Goal: Obtain resource: Obtain resource

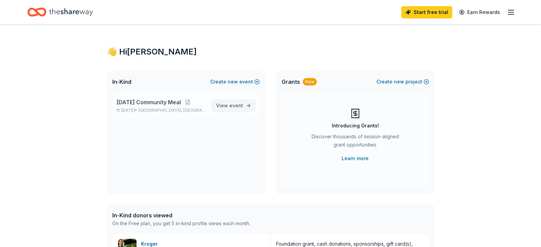
click at [228, 104] on span "View event" at bounding box center [229, 106] width 27 height 8
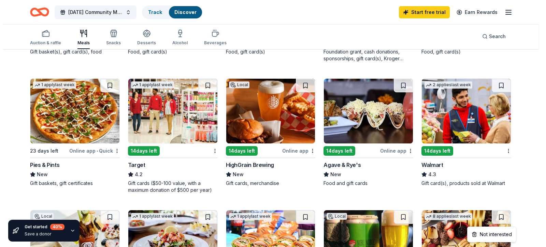
scroll to position [288, 0]
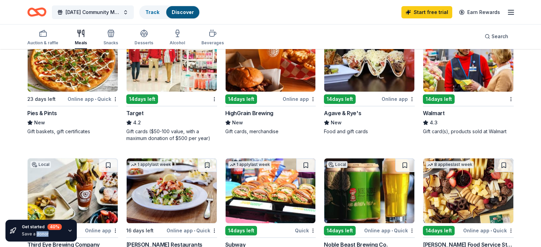
scroll to position [363, 0]
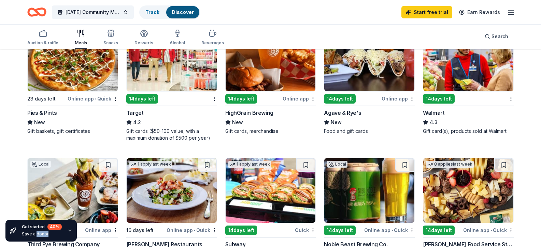
click at [436, 104] on div "14 days left" at bounding box center [439, 99] width 32 height 10
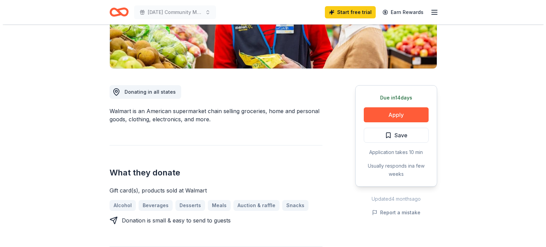
scroll to position [144, 0]
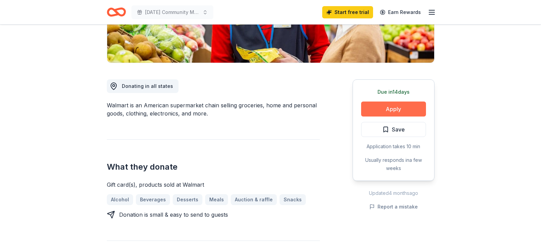
click at [391, 107] on button "Apply" at bounding box center [393, 109] width 65 height 15
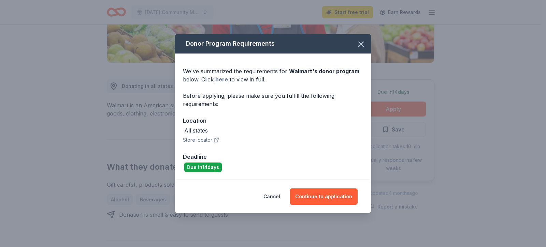
click at [221, 76] on link "here" at bounding box center [221, 79] width 13 height 8
click at [305, 194] on button "Continue to application" at bounding box center [324, 197] width 68 height 16
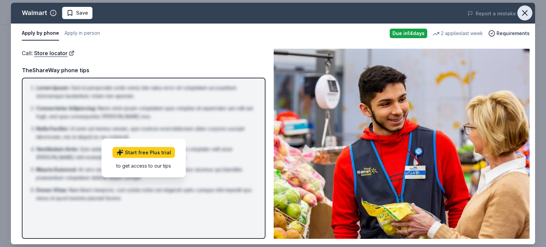
click at [524, 11] on icon "button" at bounding box center [525, 13] width 10 height 10
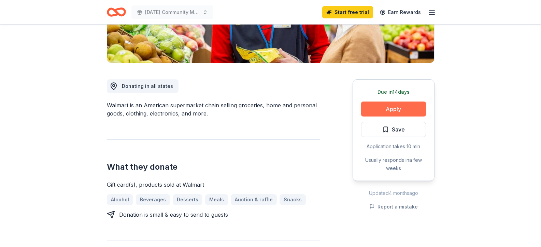
click at [389, 107] on button "Apply" at bounding box center [393, 109] width 65 height 15
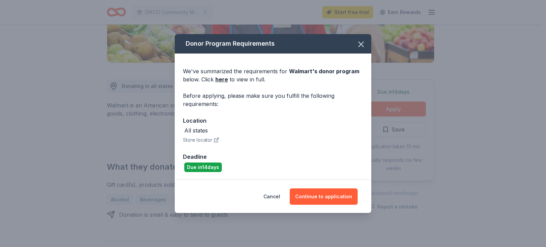
click at [199, 139] on button "Store locator" at bounding box center [201, 140] width 36 height 8
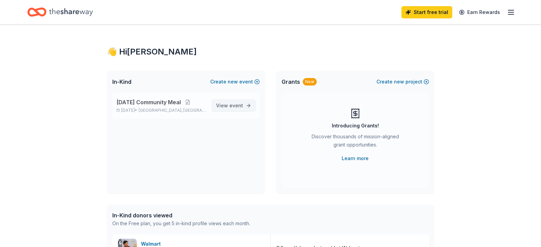
click at [228, 105] on span "View event" at bounding box center [229, 106] width 27 height 8
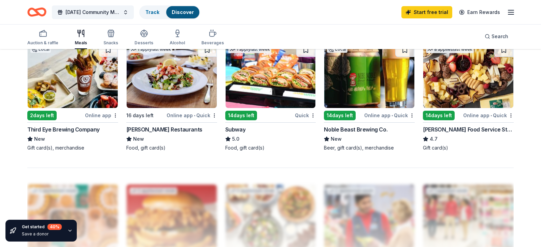
scroll to position [485, 0]
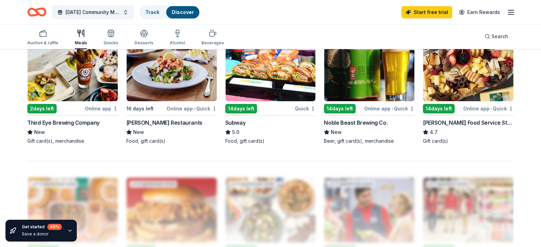
click at [480, 113] on div "Online app • Quick" at bounding box center [488, 108] width 50 height 9
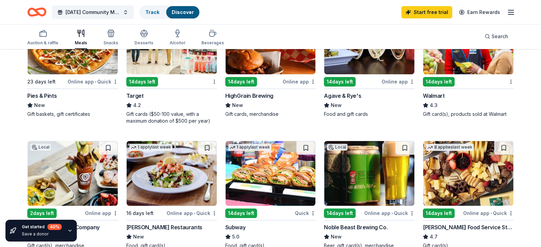
scroll to position [362, 0]
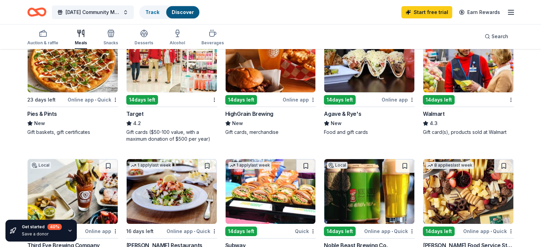
click at [171, 92] on img at bounding box center [172, 60] width 90 height 65
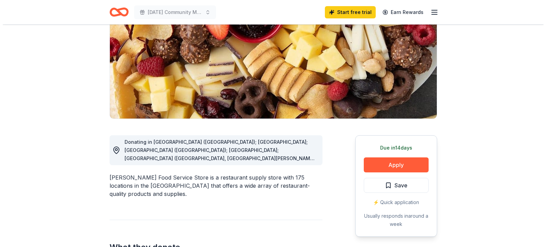
scroll to position [91, 0]
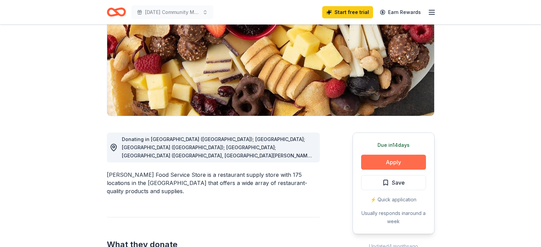
click at [391, 159] on button "Apply" at bounding box center [393, 162] width 65 height 15
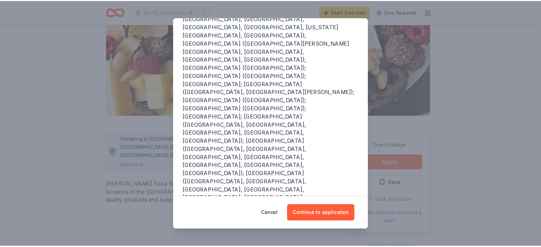
scroll to position [137, 0]
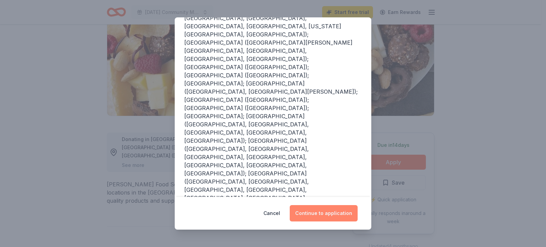
click at [330, 211] on button "Continue to application" at bounding box center [324, 213] width 68 height 16
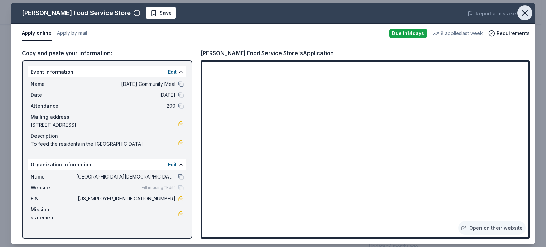
click at [523, 12] on icon "button" at bounding box center [524, 13] width 5 height 5
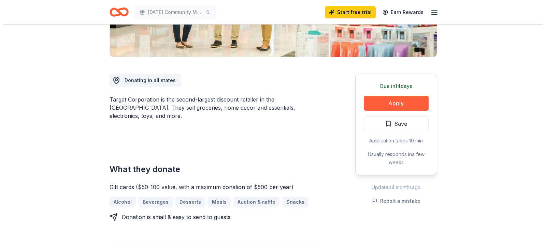
scroll to position [164, 0]
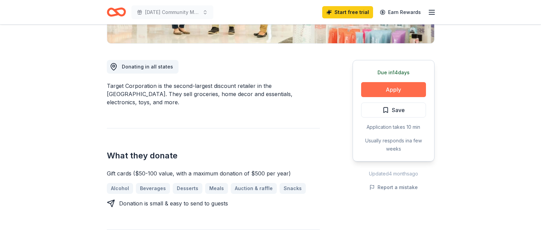
click at [393, 87] on button "Apply" at bounding box center [393, 89] width 65 height 15
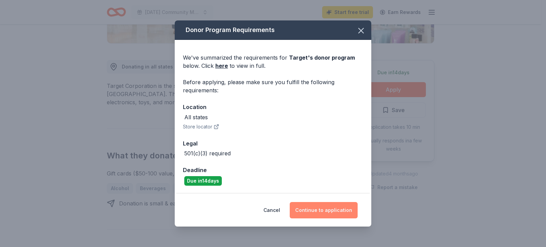
click at [317, 205] on button "Continue to application" at bounding box center [324, 210] width 68 height 16
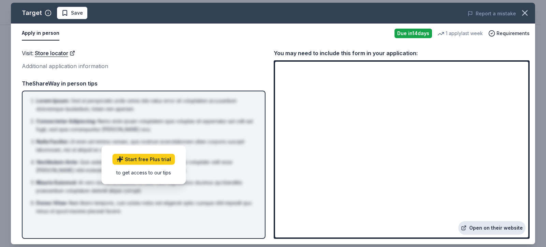
click at [525, 230] on link "Open on their website" at bounding box center [491, 228] width 67 height 14
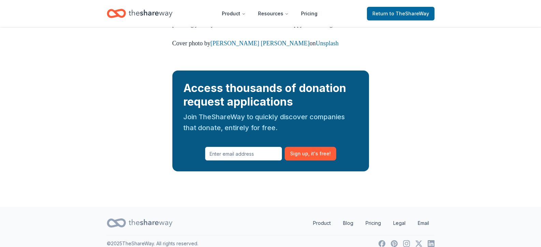
scroll to position [893, 0]
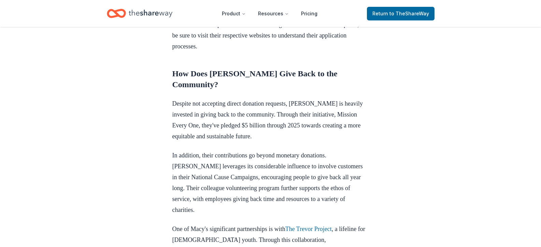
scroll to position [535, 0]
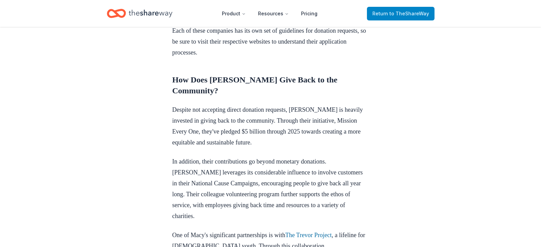
click at [412, 13] on span "to TheShareWay" at bounding box center [409, 14] width 40 height 6
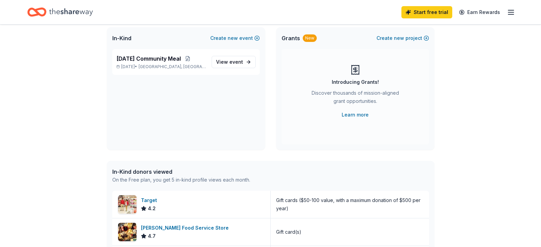
scroll to position [41, 0]
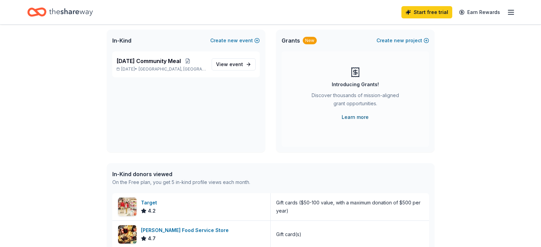
click at [356, 116] on link "Learn more" at bounding box center [355, 117] width 27 height 8
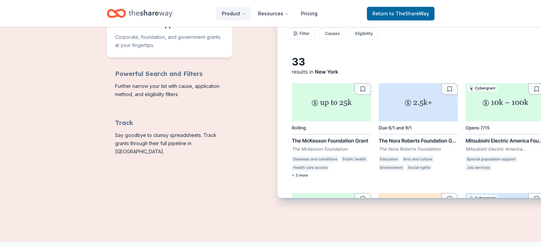
scroll to position [321, 0]
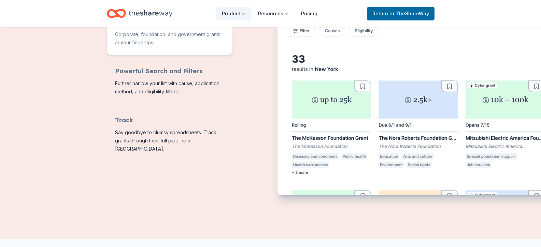
click at [244, 76] on div "Corporate, foundation, and government grants at your fingertips." at bounding box center [338, 86] width 191 height 218
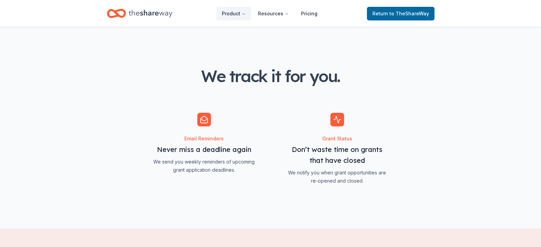
scroll to position [754, 0]
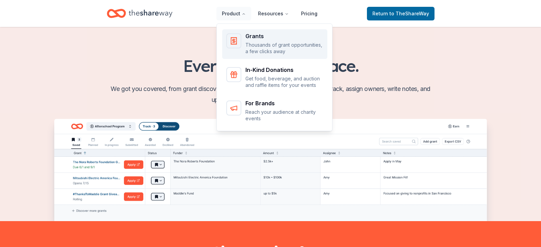
click at [255, 38] on div "Grants" at bounding box center [284, 35] width 78 height 5
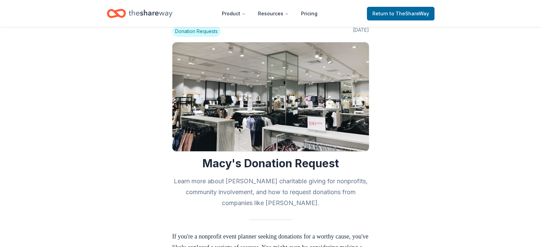
scroll to position [16, 0]
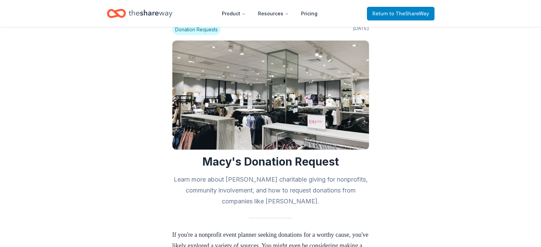
click at [393, 11] on span "to TheShareWay" at bounding box center [409, 14] width 40 height 6
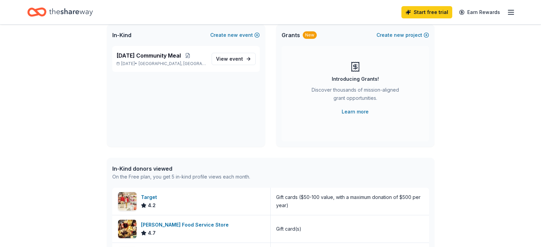
scroll to position [47, 0]
click at [233, 55] on span "View event" at bounding box center [229, 59] width 27 height 8
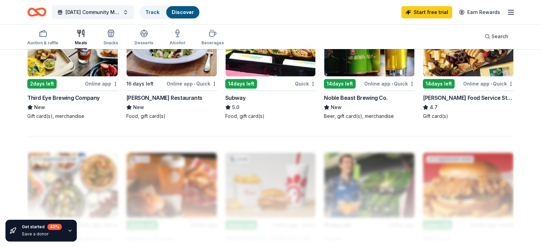
scroll to position [510, 0]
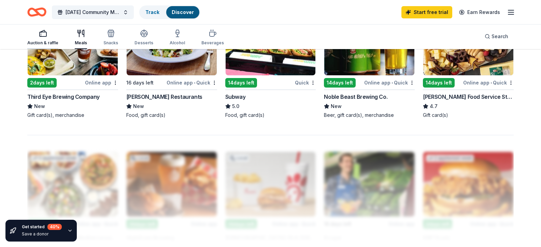
click at [45, 41] on div "Auction & raffle" at bounding box center [42, 42] width 31 height 5
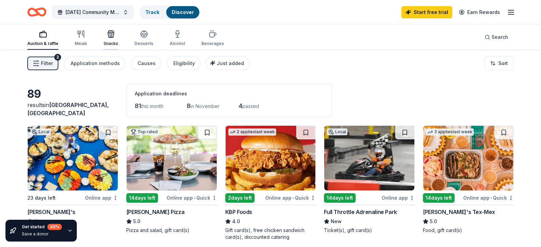
click at [109, 42] on div "Snacks" at bounding box center [110, 43] width 15 height 5
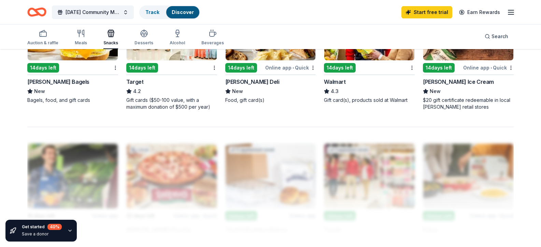
scroll to position [520, 0]
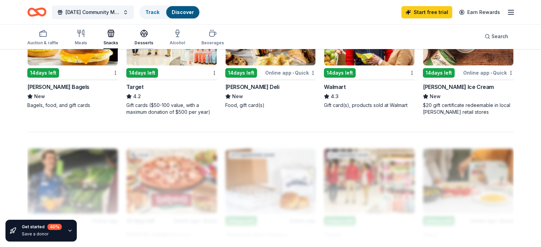
click at [139, 40] on div "Desserts" at bounding box center [143, 37] width 19 height 16
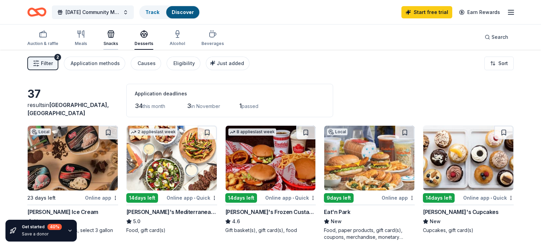
click at [103, 38] on div "button" at bounding box center [110, 34] width 15 height 8
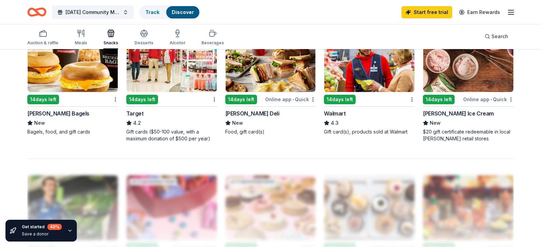
scroll to position [497, 0]
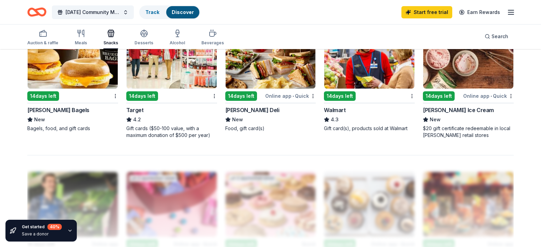
click at [461, 89] on img at bounding box center [468, 56] width 90 height 65
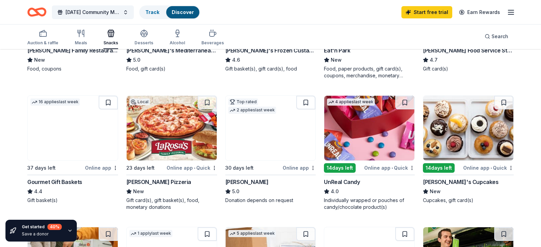
scroll to position [0, 0]
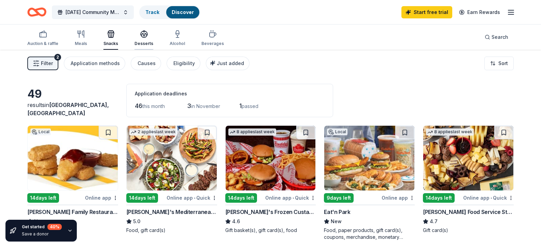
click at [143, 40] on div "Desserts" at bounding box center [143, 38] width 19 height 16
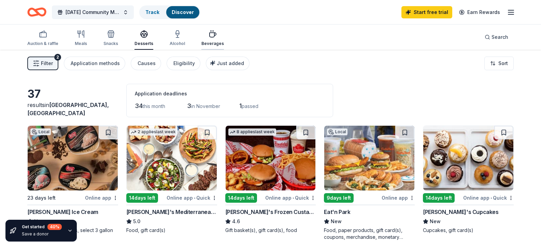
click at [208, 39] on div "Beverages" at bounding box center [212, 38] width 23 height 16
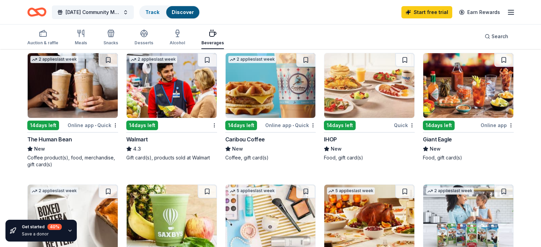
scroll to position [329, 0]
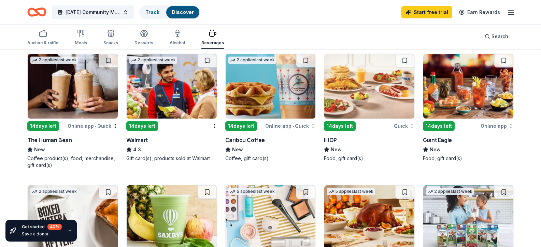
click at [458, 119] on img at bounding box center [468, 86] width 90 height 65
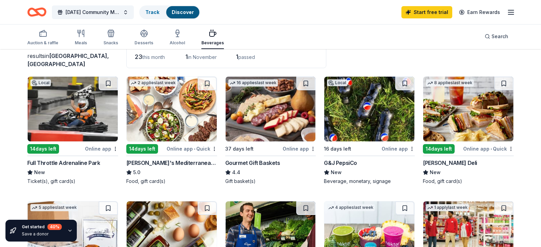
scroll to position [43, 0]
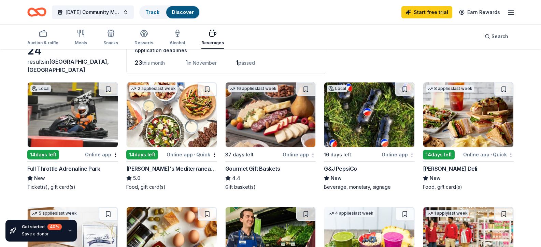
click at [464, 143] on img at bounding box center [468, 115] width 90 height 65
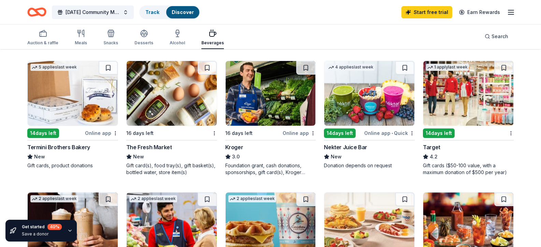
scroll to position [194, 0]
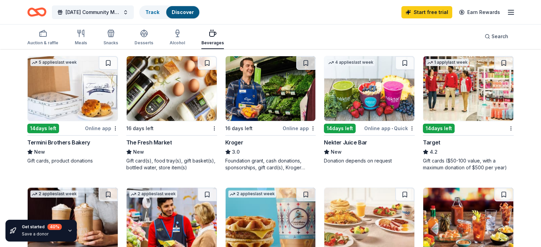
click at [189, 121] on img at bounding box center [172, 88] width 90 height 65
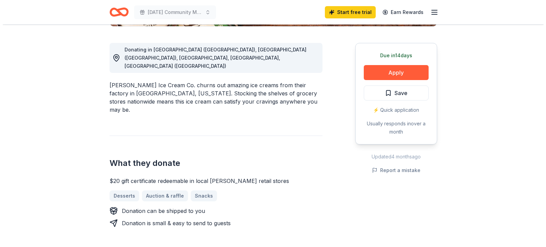
scroll to position [182, 0]
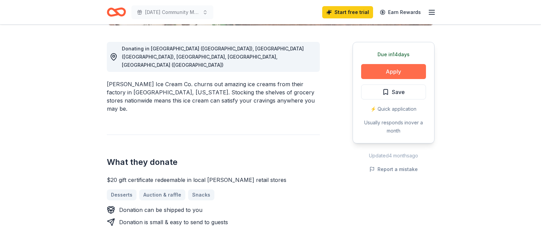
click at [384, 75] on button "Apply" at bounding box center [393, 71] width 65 height 15
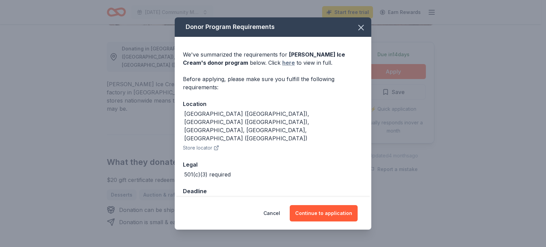
click at [282, 66] on link "here" at bounding box center [288, 63] width 13 height 8
click at [327, 209] on button "Continue to application" at bounding box center [324, 213] width 68 height 16
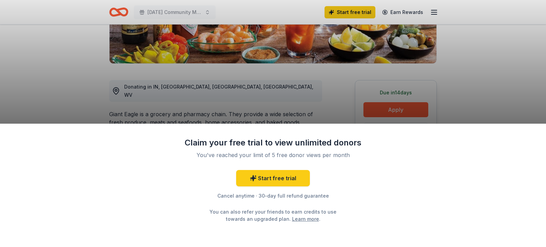
scroll to position [144, 0]
click at [42, 47] on div "Claim your free trial to view unlimited donors You've reached your limit of 5 f…" at bounding box center [273, 123] width 546 height 247
click at [143, 40] on div "Claim your free trial to view unlimited donors You've reached your limit of 5 f…" at bounding box center [273, 123] width 546 height 247
click at [265, 176] on link "Start free trial" at bounding box center [273, 178] width 74 height 16
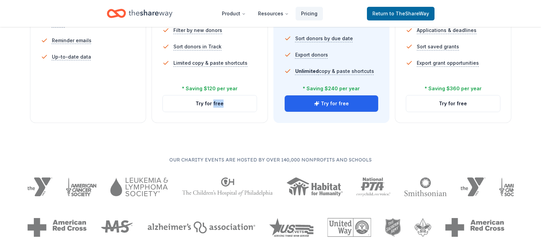
scroll to position [273, 0]
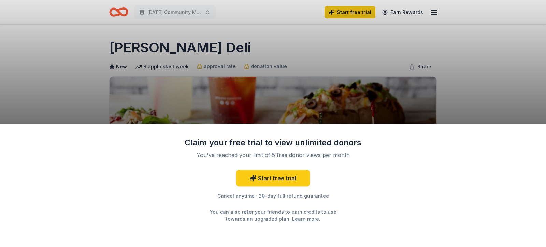
click at [235, 55] on div "Claim your free trial to view unlimited donors You've reached your limit of 5 f…" at bounding box center [273, 123] width 546 height 247
click at [467, 73] on div "Claim your free trial to view unlimited donors You've reached your limit of 5 f…" at bounding box center [273, 123] width 546 height 247
click at [62, 86] on div "Claim your free trial to view unlimited donors You've reached your limit of 5 f…" at bounding box center [273, 123] width 546 height 247
click at [156, 97] on div "Claim your free trial to view unlimited donors You've reached your limit of 5 f…" at bounding box center [273, 123] width 546 height 247
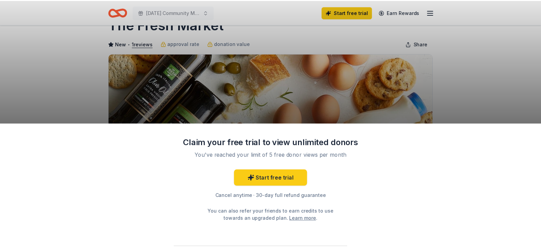
scroll to position [23, 0]
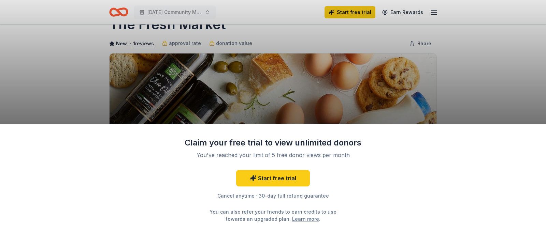
click at [138, 95] on div "Claim your free trial to view unlimited donors You've reached your limit of 5 f…" at bounding box center [273, 123] width 546 height 247
click at [185, 85] on div "Claim your free trial to view unlimited donors You've reached your limit of 5 f…" at bounding box center [273, 123] width 546 height 247
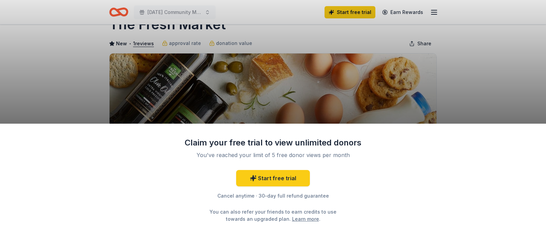
click at [185, 85] on div "Claim your free trial to view unlimited donors You've reached your limit of 5 f…" at bounding box center [273, 123] width 546 height 247
click at [239, 106] on div "Claim your free trial to view unlimited donors You've reached your limit of 5 f…" at bounding box center [273, 123] width 546 height 247
click at [301, 115] on div "Claim your free trial to view unlimited donors You've reached your limit of 5 f…" at bounding box center [273, 123] width 546 height 247
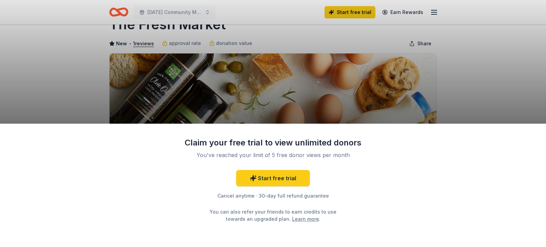
click at [304, 88] on div "Claim your free trial to view unlimited donors You've reached your limit of 5 f…" at bounding box center [273, 123] width 546 height 247
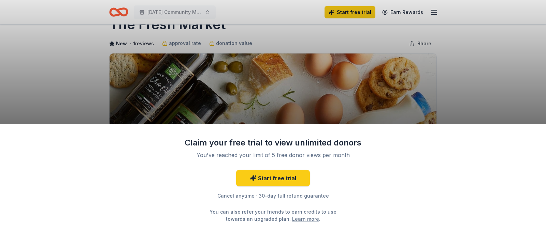
click at [304, 88] on div "Claim your free trial to view unlimited donors You've reached your limit of 5 f…" at bounding box center [273, 123] width 546 height 247
click at [265, 178] on link "Start free trial" at bounding box center [273, 178] width 74 height 16
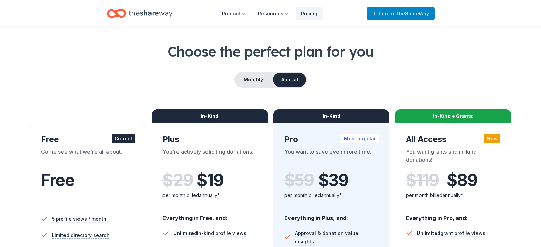
click at [388, 12] on span "Return to TheShareWay" at bounding box center [400, 14] width 57 height 8
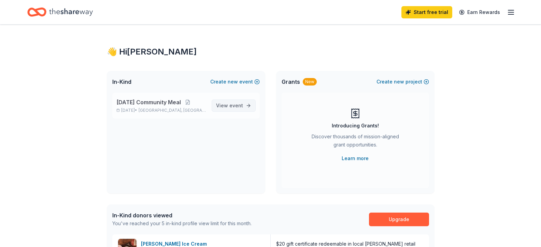
click at [231, 106] on span "event" at bounding box center [236, 106] width 14 height 6
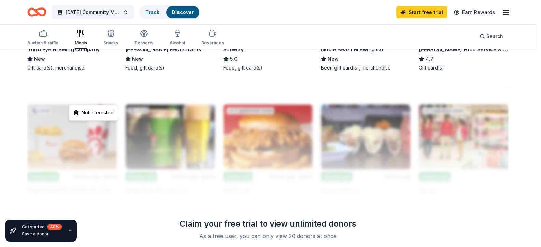
scroll to position [577, 0]
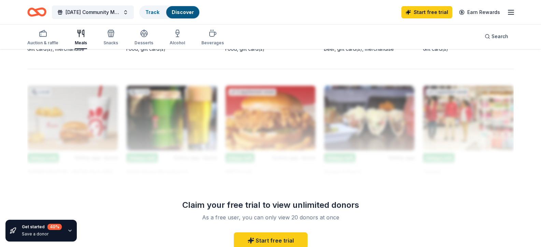
click at [139, 42] on div "Desserts" at bounding box center [143, 42] width 19 height 5
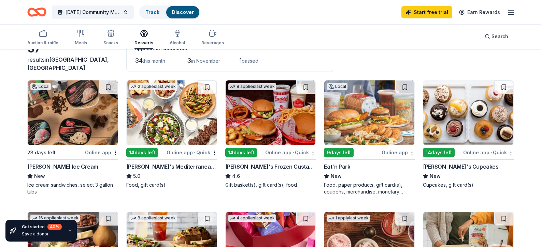
scroll to position [47, 0]
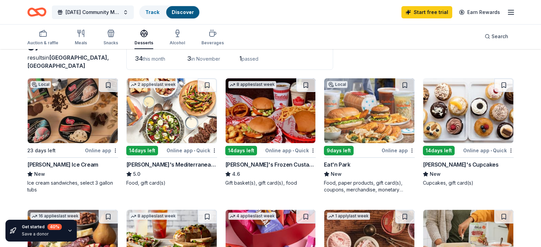
click at [463, 133] on img at bounding box center [468, 110] width 90 height 65
click at [479, 155] on div "Online app • Quick" at bounding box center [488, 150] width 50 height 9
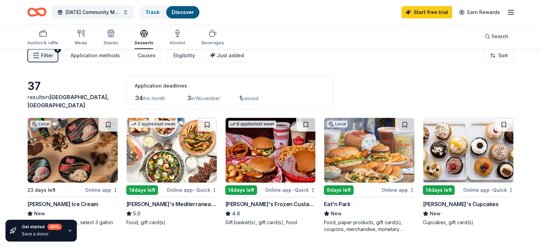
scroll to position [5, 0]
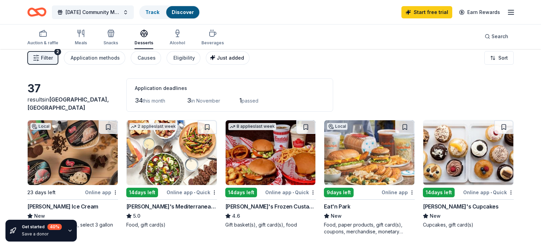
click at [213, 54] on div "Just added" at bounding box center [228, 58] width 31 height 8
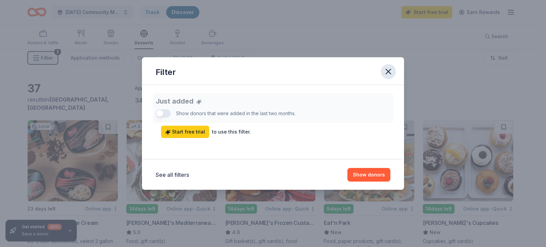
click at [386, 73] on icon "button" at bounding box center [389, 72] width 10 height 10
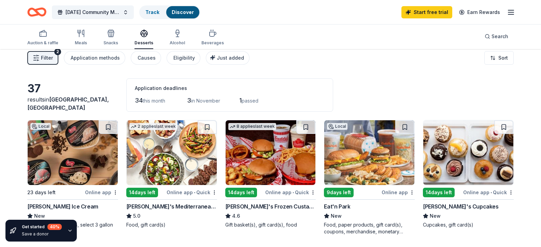
drag, startPoint x: 230, startPoint y: 55, endPoint x: 214, endPoint y: 76, distance: 26.8
click at [44, 39] on div "Auction & raffle" at bounding box center [42, 37] width 31 height 16
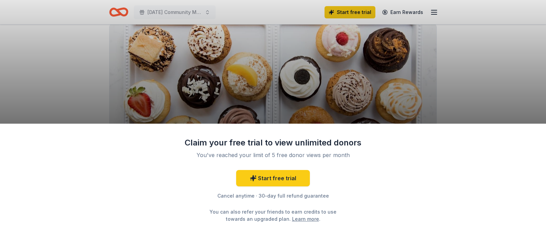
scroll to position [53, 0]
click at [186, 12] on div "Claim your free trial to view unlimited donors You've reached your limit of 5 f…" at bounding box center [273, 123] width 546 height 247
drag, startPoint x: 186, startPoint y: 12, endPoint x: 207, endPoint y: 14, distance: 20.9
click at [207, 14] on div "Claim your free trial to view unlimited donors You've reached your limit of 5 f…" at bounding box center [273, 123] width 546 height 247
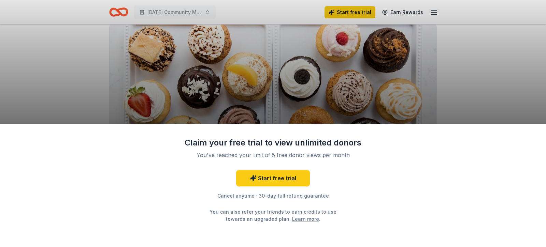
click at [207, 14] on div "Claim your free trial to view unlimited donors You've reached your limit of 5 f…" at bounding box center [273, 123] width 546 height 247
click at [177, 9] on div "Claim your free trial to view unlimited donors You've reached your limit of 5 f…" at bounding box center [273, 123] width 546 height 247
drag, startPoint x: 177, startPoint y: 9, endPoint x: 257, endPoint y: 52, distance: 90.5
click at [257, 52] on div "Claim your free trial to view unlimited donors You've reached your limit of 5 f…" at bounding box center [273, 123] width 546 height 247
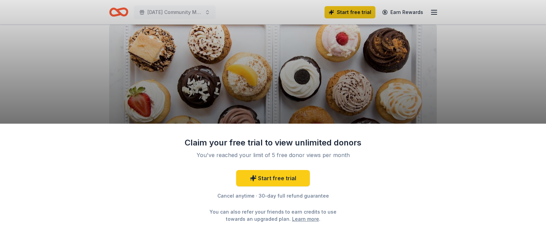
click at [257, 52] on div "Claim your free trial to view unlimited donors You've reached your limit of 5 f…" at bounding box center [273, 123] width 546 height 247
click at [344, 51] on div "Claim your free trial to view unlimited donors You've reached your limit of 5 f…" at bounding box center [273, 123] width 546 height 247
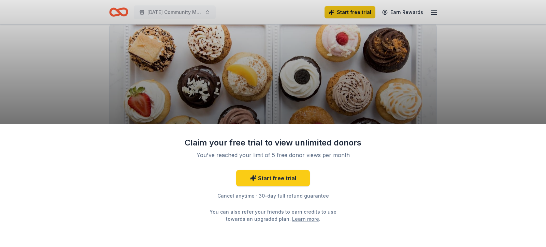
click at [376, 85] on div "Claim your free trial to view unlimited donors You've reached your limit of 5 f…" at bounding box center [273, 123] width 546 height 247
click at [331, 90] on div "Claim your free trial to view unlimited donors You've reached your limit of 5 f…" at bounding box center [273, 123] width 546 height 247
click at [285, 192] on div "Cancel anytime · 30-day full refund guarantee" at bounding box center [272, 196] width 177 height 8
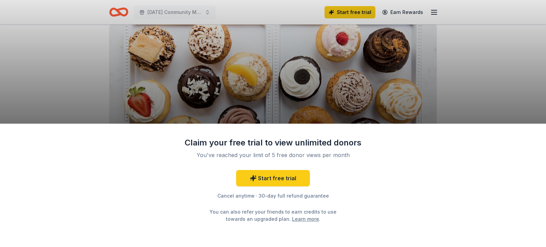
click at [285, 192] on div "Cancel anytime · 30-day full refund guarantee" at bounding box center [272, 196] width 177 height 8
click at [280, 103] on div "Claim your free trial to view unlimited donors You've reached your limit of 5 f…" at bounding box center [273, 123] width 546 height 247
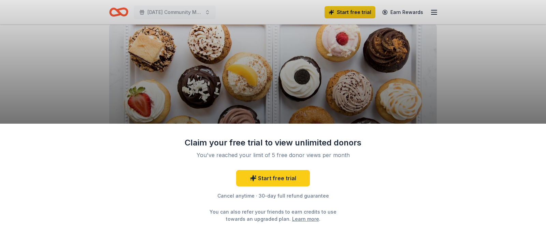
click at [280, 103] on div "Claim your free trial to view unlimited donors You've reached your limit of 5 f…" at bounding box center [273, 123] width 546 height 247
click at [291, 90] on div "Claim your free trial to view unlimited donors You've reached your limit of 5 f…" at bounding box center [273, 123] width 546 height 247
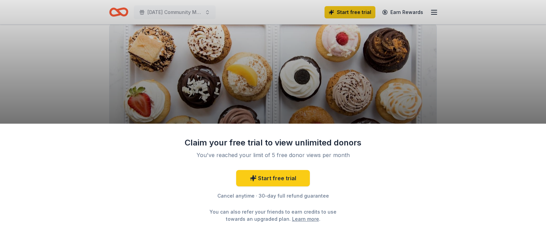
click at [291, 90] on div "Claim your free trial to view unlimited donors You've reached your limit of 5 f…" at bounding box center [273, 123] width 546 height 247
click at [333, 87] on div "Claim your free trial to view unlimited donors You've reached your limit of 5 f…" at bounding box center [273, 123] width 546 height 247
click at [431, 11] on div "Claim your free trial to view unlimited donors You've reached your limit of 5 f…" at bounding box center [273, 123] width 546 height 247
click at [323, 75] on div "Claim your free trial to view unlimited donors You've reached your limit of 5 f…" at bounding box center [273, 123] width 546 height 247
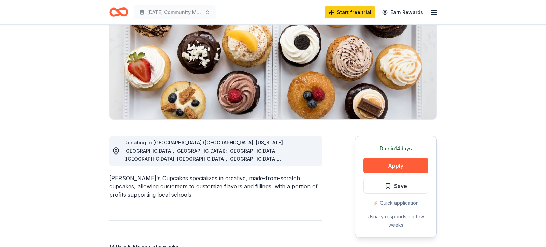
scroll to position [88, 0]
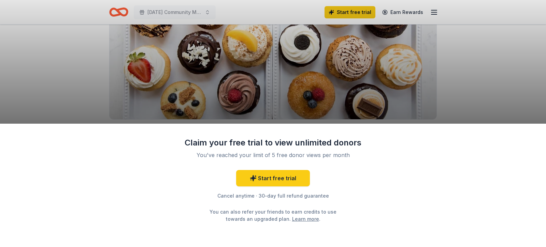
click at [446, 105] on div "Claim your free trial to view unlimited donors You've reached your limit of 5 f…" at bounding box center [273, 123] width 546 height 247
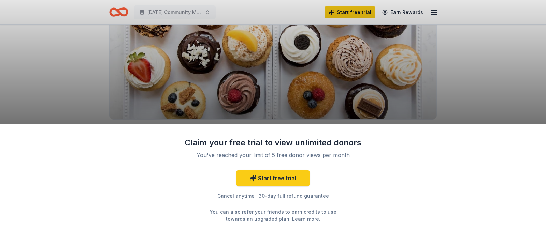
click at [434, 12] on div "Claim your free trial to view unlimited donors You've reached your limit of 5 f…" at bounding box center [273, 123] width 546 height 247
click at [379, 4] on div "Claim your free trial to view unlimited donors You've reached your limit of 5 f…" at bounding box center [273, 123] width 546 height 247
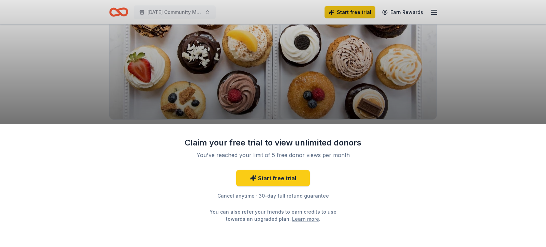
click at [379, 4] on div "Claim your free trial to view unlimited donors You've reached your limit of 5 f…" at bounding box center [273, 123] width 546 height 247
click at [259, 195] on div "Cancel anytime · 30-day full refund guarantee" at bounding box center [272, 196] width 177 height 8
click at [234, 156] on div "You've reached your limit of 5 free donor views per month" at bounding box center [272, 155] width 161 height 8
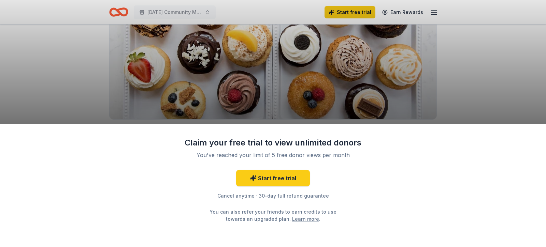
click at [234, 156] on div "You've reached your limit of 5 free donor views per month" at bounding box center [272, 155] width 161 height 8
click at [239, 144] on div "Claim your free trial to view unlimited donors" at bounding box center [272, 143] width 177 height 11
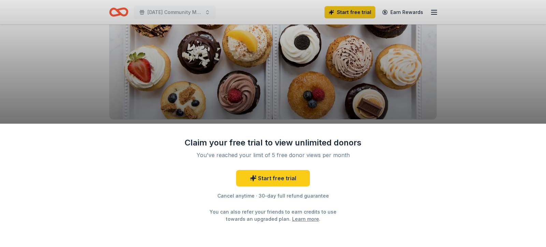
click at [239, 144] on div "Claim your free trial to view unlimited donors" at bounding box center [272, 143] width 177 height 11
drag, startPoint x: 239, startPoint y: 144, endPoint x: 355, endPoint y: 115, distance: 119.7
click at [355, 115] on div "Claim your free trial to view unlimited donors You've reached your limit of 5 f…" at bounding box center [273, 123] width 546 height 247
click at [500, 49] on div "Claim your free trial to view unlimited donors You've reached your limit of 5 f…" at bounding box center [273, 123] width 546 height 247
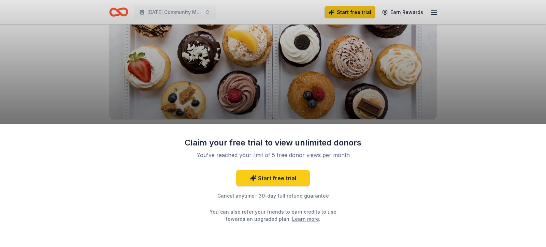
click at [500, 49] on div "Claim your free trial to view unlimited donors You've reached your limit of 5 f…" at bounding box center [273, 123] width 546 height 247
click at [432, 59] on div "Claim your free trial to view unlimited donors You've reached your limit of 5 f…" at bounding box center [273, 123] width 546 height 247
click at [250, 57] on div "Claim your free trial to view unlimited donors You've reached your limit of 5 f…" at bounding box center [273, 123] width 546 height 247
click at [248, 56] on div "Claim your free trial to view unlimited donors You've reached your limit of 5 f…" at bounding box center [273, 123] width 546 height 247
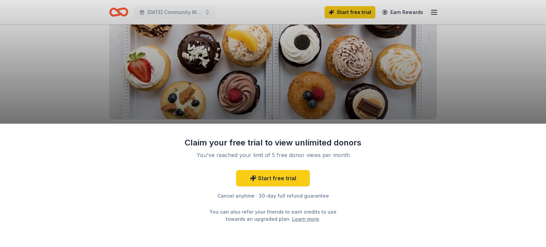
click at [247, 58] on div "Claim your free trial to view unlimited donors You've reached your limit of 5 f…" at bounding box center [273, 123] width 546 height 247
click at [246, 57] on div "Claim your free trial to view unlimited donors You've reached your limit of 5 f…" at bounding box center [273, 123] width 546 height 247
click at [245, 60] on div "Claim your free trial to view unlimited donors You've reached your limit of 5 f…" at bounding box center [273, 123] width 546 height 247
click at [245, 62] on div "Claim your free trial to view unlimited donors You've reached your limit of 5 f…" at bounding box center [273, 123] width 546 height 247
click at [241, 70] on div "Claim your free trial to view unlimited donors You've reached your limit of 5 f…" at bounding box center [273, 123] width 546 height 247
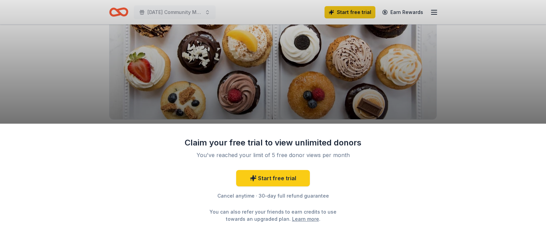
click at [241, 69] on div "Claim your free trial to view unlimited donors You've reached your limit of 5 f…" at bounding box center [273, 123] width 546 height 247
click at [246, 68] on div "Claim your free trial to view unlimited donors You've reached your limit of 5 f…" at bounding box center [273, 123] width 546 height 247
click at [332, 70] on div "Claim your free trial to view unlimited donors You've reached your limit of 5 f…" at bounding box center [273, 123] width 546 height 247
click at [345, 67] on div "Claim your free trial to view unlimited donors You've reached your limit of 5 f…" at bounding box center [273, 123] width 546 height 247
click at [358, 61] on div "Claim your free trial to view unlimited donors You've reached your limit of 5 f…" at bounding box center [273, 123] width 546 height 247
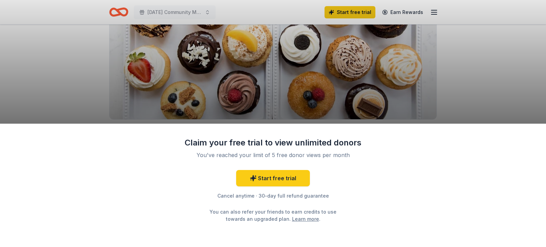
click at [372, 60] on div "Claim your free trial to view unlimited donors You've reached your limit of 5 f…" at bounding box center [273, 123] width 546 height 247
click at [389, 59] on div "Claim your free trial to view unlimited donors You've reached your limit of 5 f…" at bounding box center [273, 123] width 546 height 247
click at [393, 53] on div "Claim your free trial to view unlimited donors You've reached your limit of 5 f…" at bounding box center [273, 123] width 546 height 247
click at [378, 61] on div "Claim your free trial to view unlimited donors You've reached your limit of 5 f…" at bounding box center [273, 123] width 546 height 247
click at [362, 76] on div "Claim your free trial to view unlimited donors You've reached your limit of 5 f…" at bounding box center [273, 123] width 546 height 247
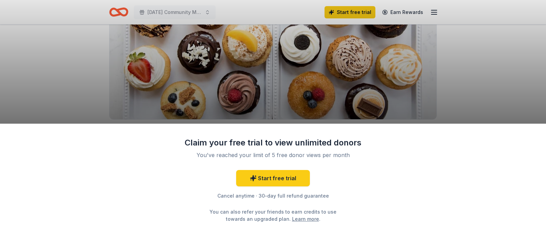
click at [333, 91] on div "Claim your free trial to view unlimited donors You've reached your limit of 5 f…" at bounding box center [273, 123] width 546 height 247
click at [316, 96] on div "Claim your free trial to view unlimited donors You've reached your limit of 5 f…" at bounding box center [273, 123] width 546 height 247
click at [297, 96] on div "Claim your free trial to view unlimited donors You've reached your limit of 5 f…" at bounding box center [273, 123] width 546 height 247
click at [288, 92] on div "Claim your free trial to view unlimited donors You've reached your limit of 5 f…" at bounding box center [273, 123] width 546 height 247
click at [270, 88] on div "Claim your free trial to view unlimited donors You've reached your limit of 5 f…" at bounding box center [273, 123] width 546 height 247
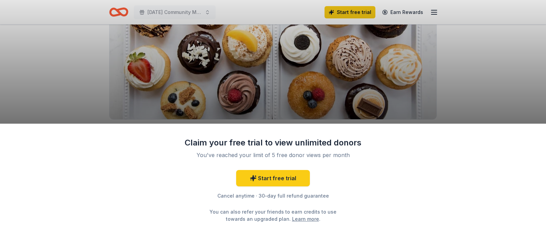
click at [242, 77] on div "Claim your free trial to view unlimited donors You've reached your limit of 5 f…" at bounding box center [273, 123] width 546 height 247
click at [225, 74] on div "Claim your free trial to view unlimited donors You've reached your limit of 5 f…" at bounding box center [273, 123] width 546 height 247
click at [211, 80] on div "Claim your free trial to view unlimited donors You've reached your limit of 5 f…" at bounding box center [273, 123] width 546 height 247
click at [192, 87] on div "Claim your free trial to view unlimited donors You've reached your limit of 5 f…" at bounding box center [273, 123] width 546 height 247
click at [163, 92] on div "Claim your free trial to view unlimited donors You've reached your limit of 5 f…" at bounding box center [273, 123] width 546 height 247
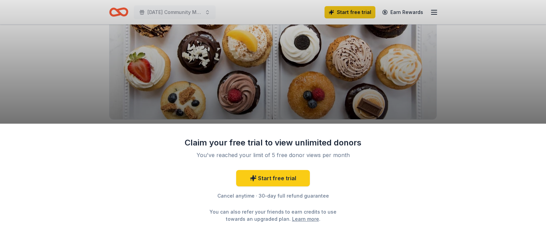
click at [142, 87] on div "Claim your free trial to view unlimited donors You've reached your limit of 5 f…" at bounding box center [273, 123] width 546 height 247
click at [132, 75] on div "Claim your free trial to view unlimited donors You've reached your limit of 5 f…" at bounding box center [273, 123] width 546 height 247
click at [127, 72] on div "Claim your free trial to view unlimited donors You've reached your limit of 5 f…" at bounding box center [273, 123] width 546 height 247
click at [130, 69] on div "Claim your free trial to view unlimited donors You've reached your limit of 5 f…" at bounding box center [273, 123] width 546 height 247
click at [131, 68] on div "Claim your free trial to view unlimited donors You've reached your limit of 5 f…" at bounding box center [273, 123] width 546 height 247
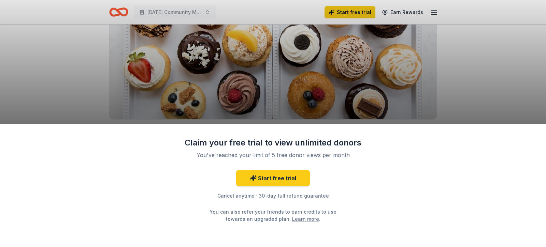
click at [133, 66] on div "Claim your free trial to view unlimited donors You've reached your limit of 5 f…" at bounding box center [273, 123] width 546 height 247
click at [139, 62] on div "Claim your free trial to view unlimited donors You've reached your limit of 5 f…" at bounding box center [273, 123] width 546 height 247
click at [156, 36] on div "Claim your free trial to view unlimited donors You've reached your limit of 5 f…" at bounding box center [273, 123] width 546 height 247
click at [167, 38] on div "Claim your free trial to view unlimited donors You've reached your limit of 5 f…" at bounding box center [273, 123] width 546 height 247
click at [178, 35] on div "Claim your free trial to view unlimited donors You've reached your limit of 5 f…" at bounding box center [273, 123] width 546 height 247
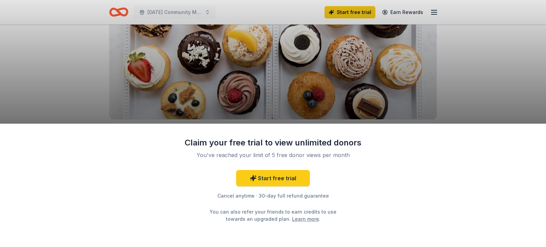
click at [230, 31] on div "Claim your free trial to view unlimited donors You've reached your limit of 5 f…" at bounding box center [273, 123] width 546 height 247
click at [229, 30] on div "Claim your free trial to view unlimited donors You've reached your limit of 5 f…" at bounding box center [273, 123] width 546 height 247
click at [199, 8] on div "Claim your free trial to view unlimited donors You've reached your limit of 5 f…" at bounding box center [273, 123] width 546 height 247
click at [193, 16] on div "Claim your free trial to view unlimited donors You've reached your limit of 5 f…" at bounding box center [273, 123] width 546 height 247
click at [168, 14] on div "Claim your free trial to view unlimited donors You've reached your limit of 5 f…" at bounding box center [273, 123] width 546 height 247
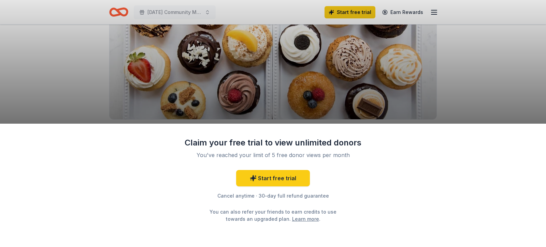
click at [115, 9] on div "Claim your free trial to view unlimited donors You've reached your limit of 5 f…" at bounding box center [273, 123] width 546 height 247
click at [115, 16] on div "Claim your free trial to view unlimited donors You've reached your limit of 5 f…" at bounding box center [273, 123] width 546 height 247
click at [367, 46] on div "Claim your free trial to view unlimited donors You've reached your limit of 5 f…" at bounding box center [273, 123] width 546 height 247
click at [396, 8] on div "Claim your free trial to view unlimited donors You've reached your limit of 5 f…" at bounding box center [273, 123] width 546 height 247
click at [398, 8] on div "Claim your free trial to view unlimited donors You've reached your limit of 5 f…" at bounding box center [273, 123] width 546 height 247
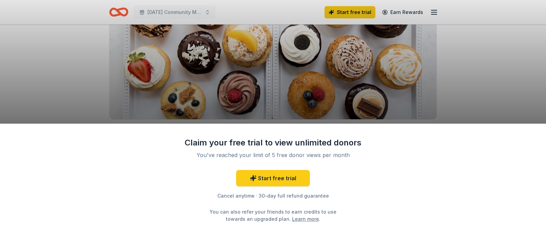
click at [396, 12] on div "Claim your free trial to view unlimited donors You've reached your limit of 5 f…" at bounding box center [273, 123] width 546 height 247
click at [323, 9] on div "Claim your free trial to view unlimited donors You've reached your limit of 5 f…" at bounding box center [273, 123] width 546 height 247
click at [322, 6] on div "Claim your free trial to view unlimited donors You've reached your limit of 5 f…" at bounding box center [273, 123] width 546 height 247
click at [319, 5] on div "Claim your free trial to view unlimited donors You've reached your limit of 5 f…" at bounding box center [273, 123] width 546 height 247
click at [351, 5] on div "Claim your free trial to view unlimited donors You've reached your limit of 5 f…" at bounding box center [273, 123] width 546 height 247
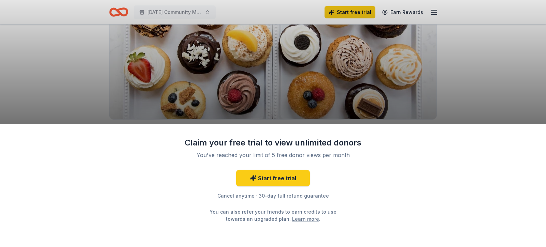
click at [350, 6] on div "Claim your free trial to view unlimited donors You've reached your limit of 5 f…" at bounding box center [273, 123] width 546 height 247
click at [350, 29] on div "Claim your free trial to view unlimited donors You've reached your limit of 5 f…" at bounding box center [273, 123] width 546 height 247
click at [358, 5] on div "Claim your free trial to view unlimited donors You've reached your limit of 5 f…" at bounding box center [273, 123] width 546 height 247
click at [359, 14] on div "Claim your free trial to view unlimited donors You've reached your limit of 5 f…" at bounding box center [273, 123] width 546 height 247
click at [352, 10] on div "Claim your free trial to view unlimited donors You've reached your limit of 5 f…" at bounding box center [273, 123] width 546 height 247
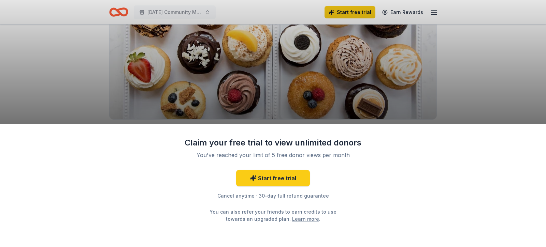
click at [377, 17] on div "Claim your free trial to view unlimited donors You've reached your limit of 5 f…" at bounding box center [273, 123] width 546 height 247
click at [390, 10] on div "Claim your free trial to view unlimited donors You've reached your limit of 5 f…" at bounding box center [273, 123] width 546 height 247
click at [405, 10] on div "Claim your free trial to view unlimited donors You've reached your limit of 5 f…" at bounding box center [273, 123] width 546 height 247
click at [400, 11] on div "Claim your free trial to view unlimited donors You've reached your limit of 5 f…" at bounding box center [273, 123] width 546 height 247
click at [311, 14] on div "Claim your free trial to view unlimited donors You've reached your limit of 5 f…" at bounding box center [273, 123] width 546 height 247
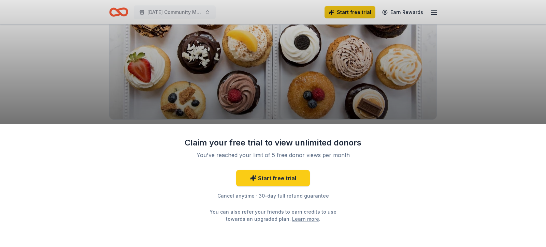
click at [302, 5] on div "Claim your free trial to view unlimited donors You've reached your limit of 5 f…" at bounding box center [273, 123] width 546 height 247
click at [276, 8] on div "Claim your free trial to view unlimited donors You've reached your limit of 5 f…" at bounding box center [273, 123] width 546 height 247
click at [276, 4] on div "Claim your free trial to view unlimited donors You've reached your limit of 5 f…" at bounding box center [273, 123] width 546 height 247
click at [274, 13] on div "Claim your free trial to view unlimited donors You've reached your limit of 5 f…" at bounding box center [273, 123] width 546 height 247
